Goal: Task Accomplishment & Management: Manage account settings

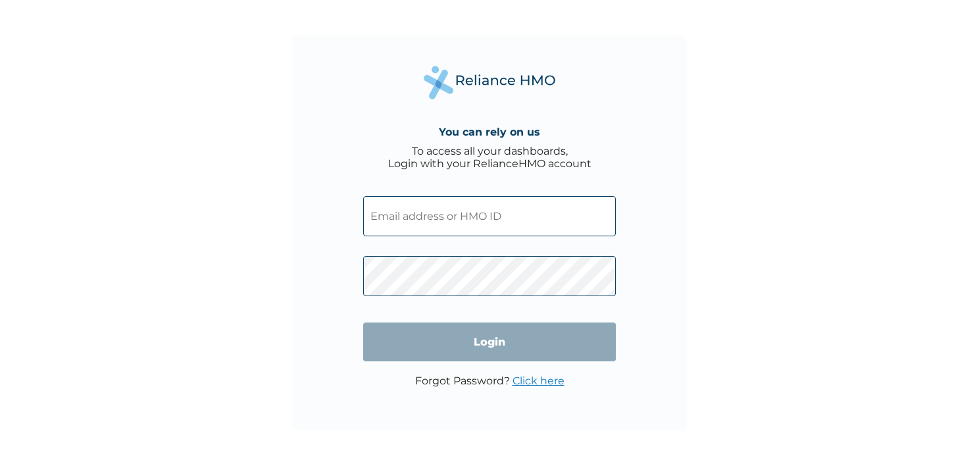
click at [448, 226] on input "text" at bounding box center [489, 216] width 253 height 40
paste input "[EMAIL_ADDRESS][DOMAIN_NAME]"
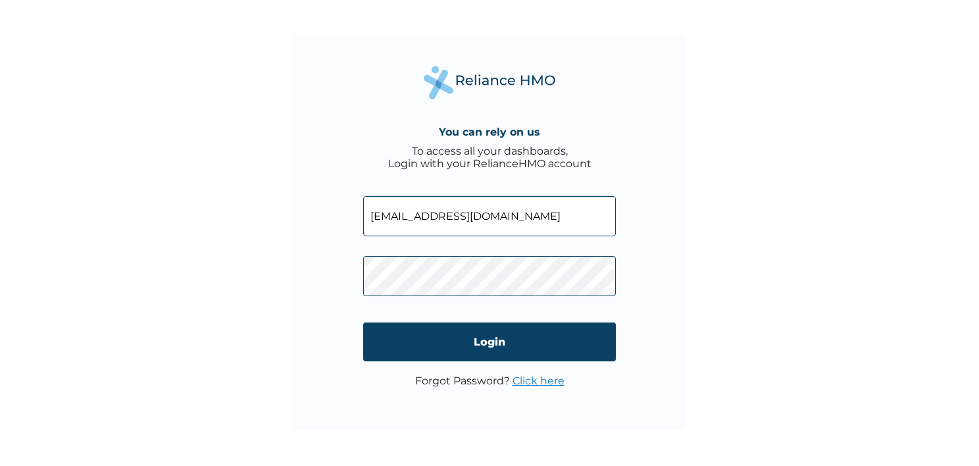
type input "[EMAIL_ADDRESS][DOMAIN_NAME]"
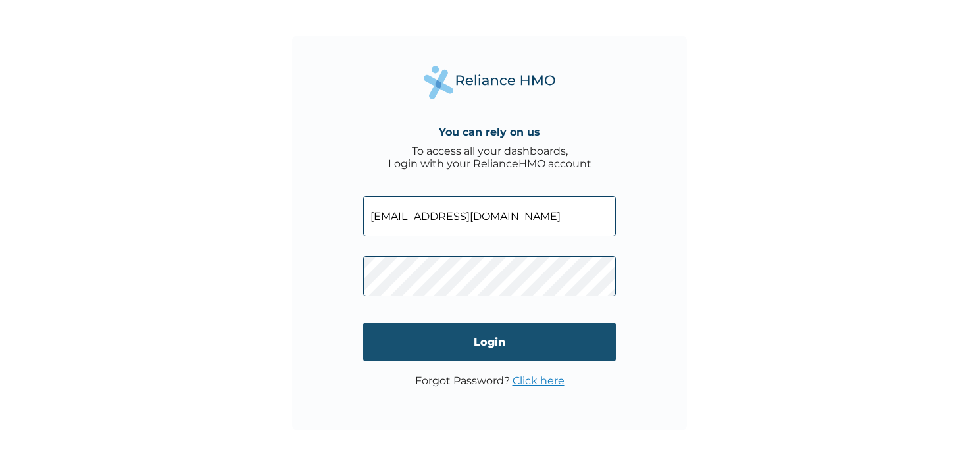
click at [496, 355] on input "Login" at bounding box center [489, 341] width 253 height 39
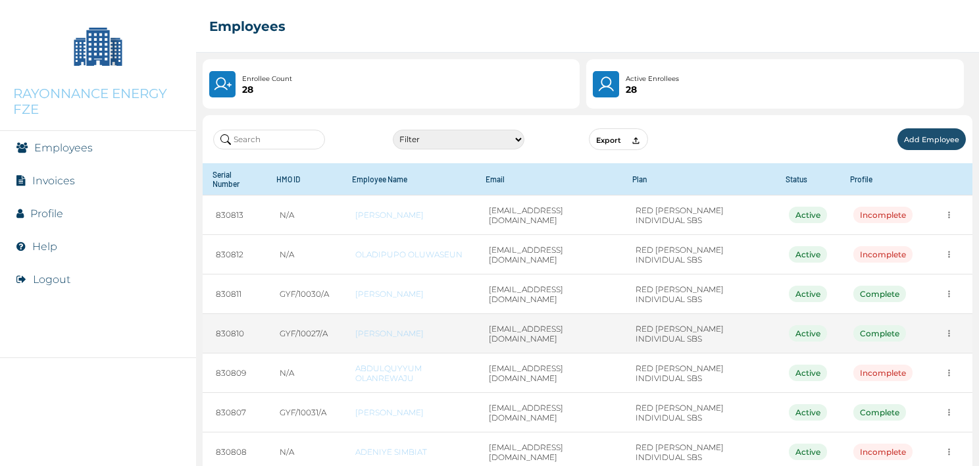
scroll to position [66, 0]
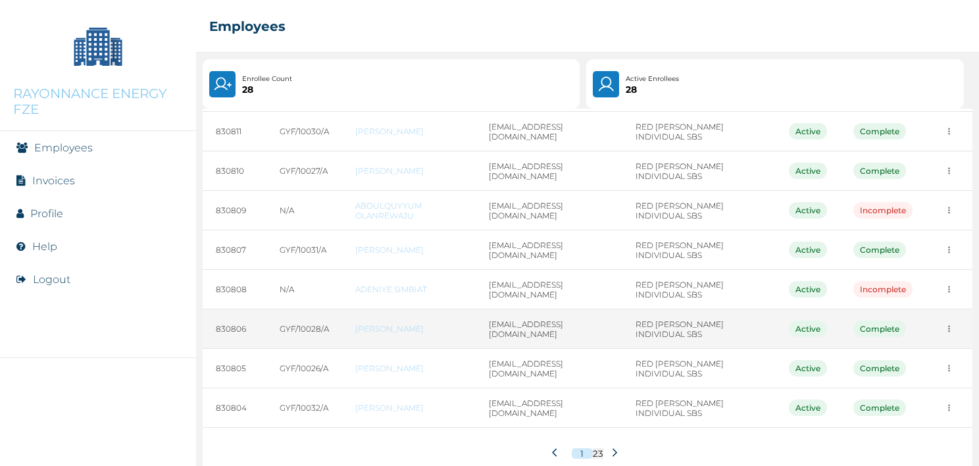
scroll to position [182, 0]
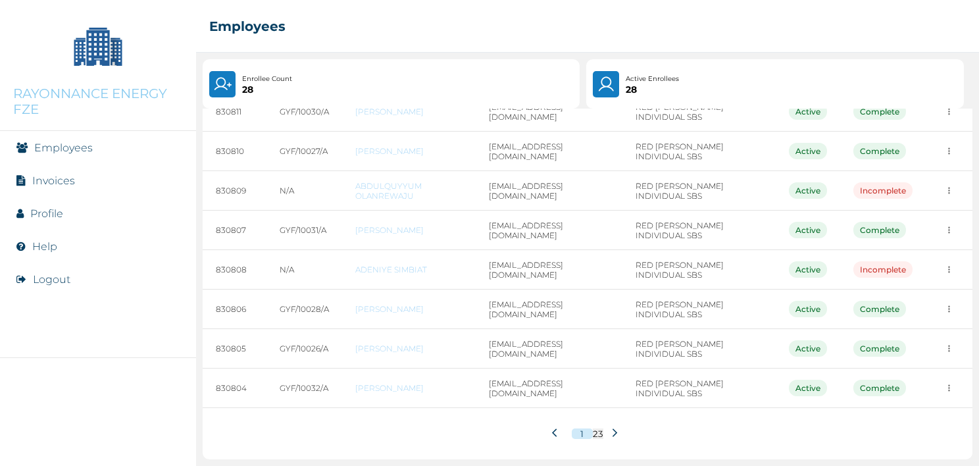
click at [603, 428] on button at bounding box center [614, 433] width 23 height 25
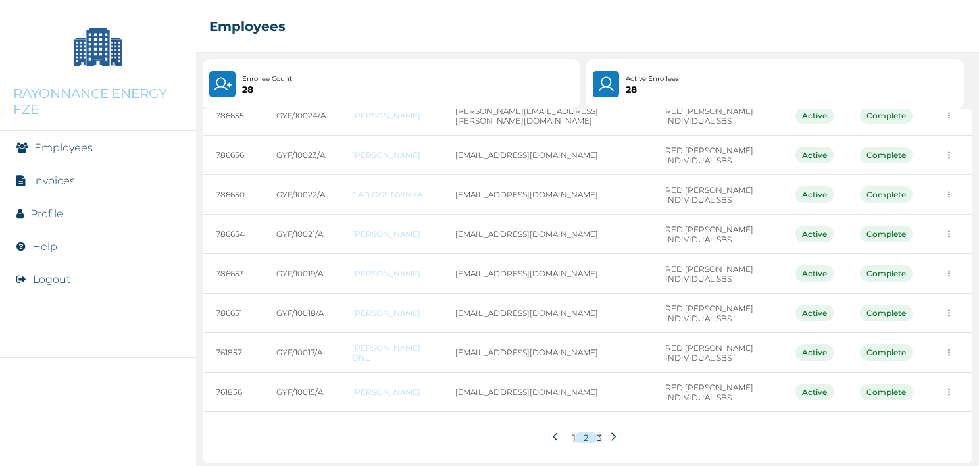
click at [558, 442] on button at bounding box center [557, 437] width 23 height 25
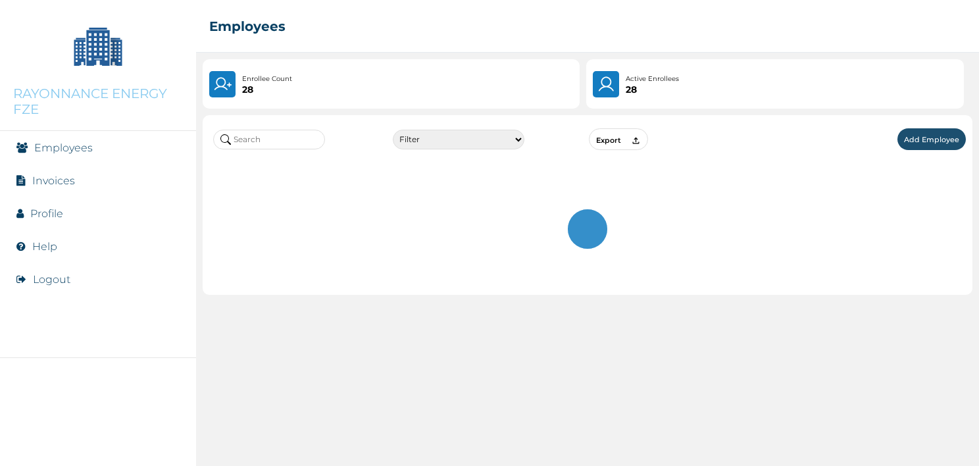
scroll to position [0, 0]
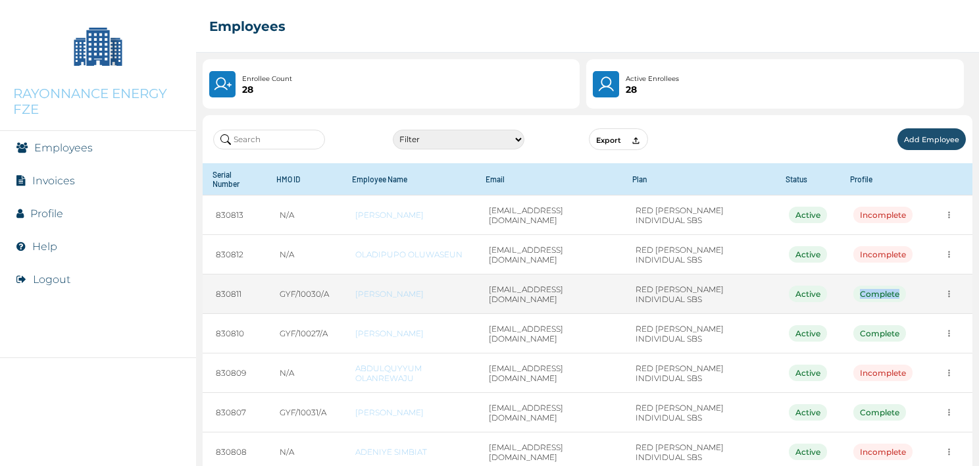
drag, startPoint x: 847, startPoint y: 296, endPoint x: 891, endPoint y: 303, distance: 43.9
click at [891, 303] on td "Complete" at bounding box center [883, 293] width 86 height 39
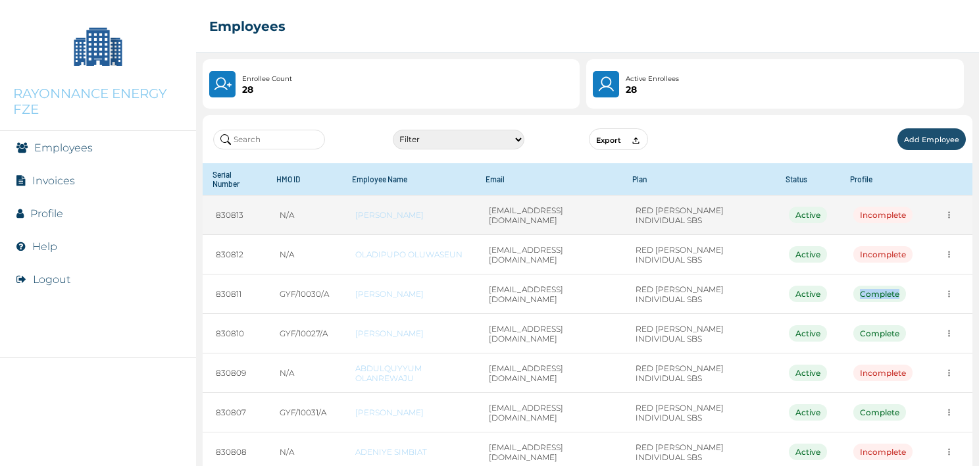
click at [358, 216] on link "[PERSON_NAME]" at bounding box center [408, 215] width 107 height 10
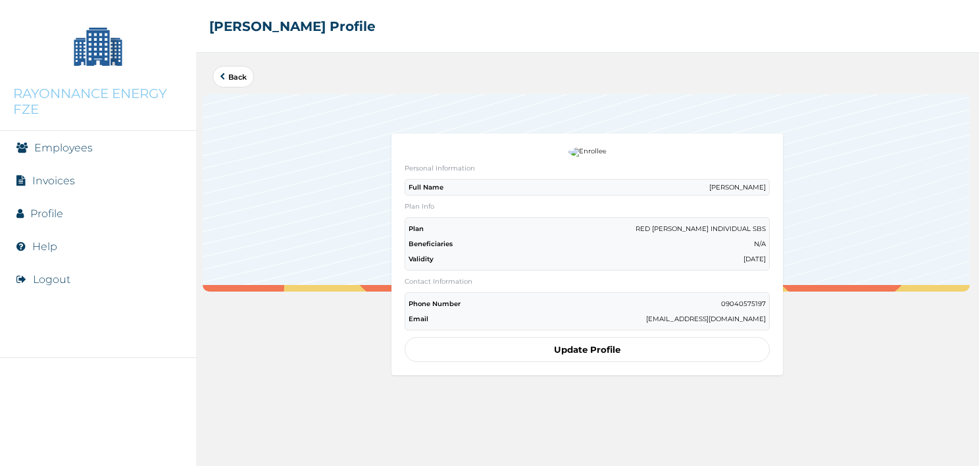
click at [232, 73] on link "Back" at bounding box center [233, 76] width 27 height 7
